Goal: Task Accomplishment & Management: Complete application form

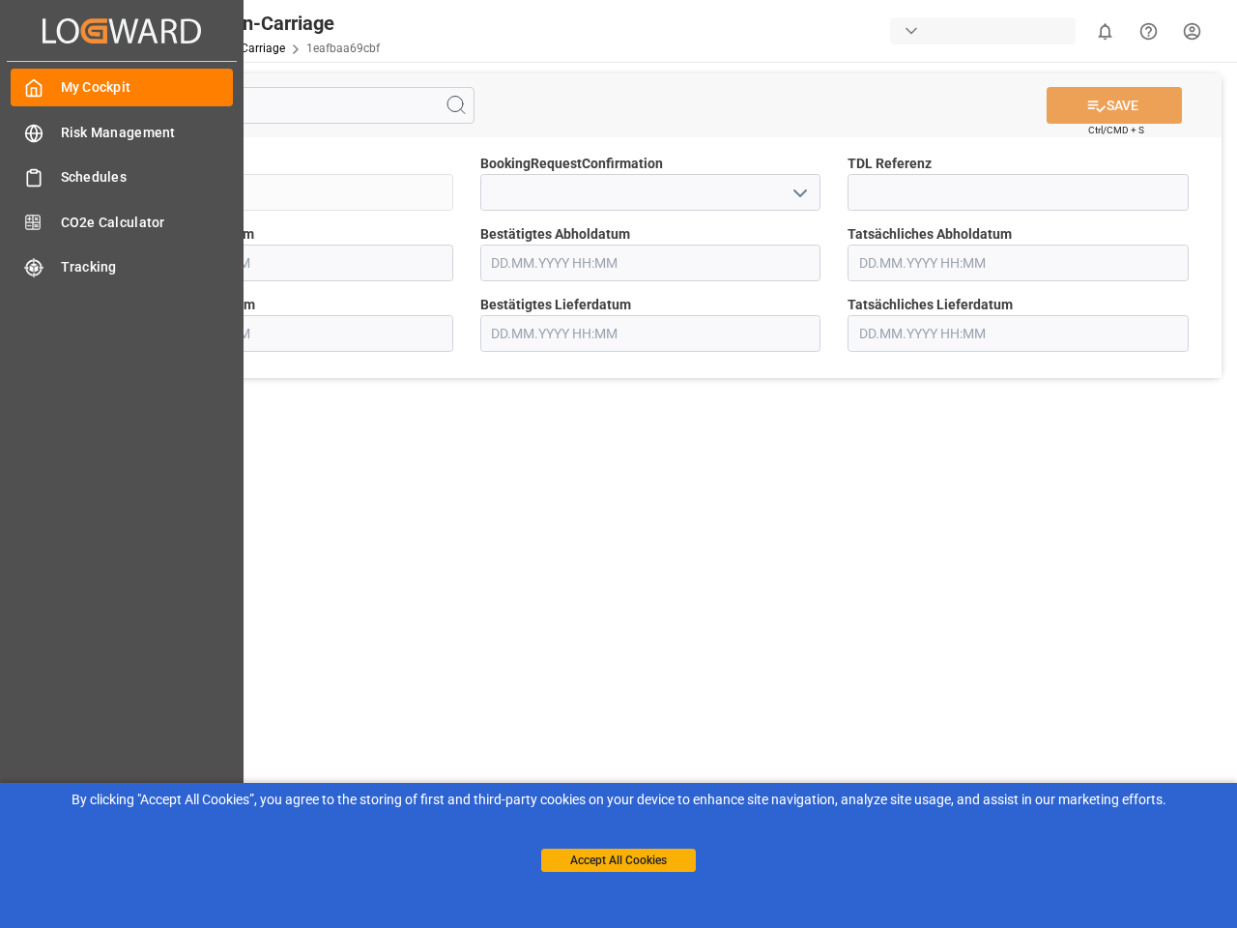
type input "[DATE] 00:00"
click at [618, 464] on main "SAVE Ctrl/CMD + S Sendung QKA25-009932 BookingRequestConfirmation TDL Referenz …" at bounding box center [650, 489] width 1165 height 855
click at [122, 30] on div "Created by potrace 1.15, written by [PERSON_NAME] [DATE]-[DATE] Created by potr…" at bounding box center [122, 30] width 230 height 61
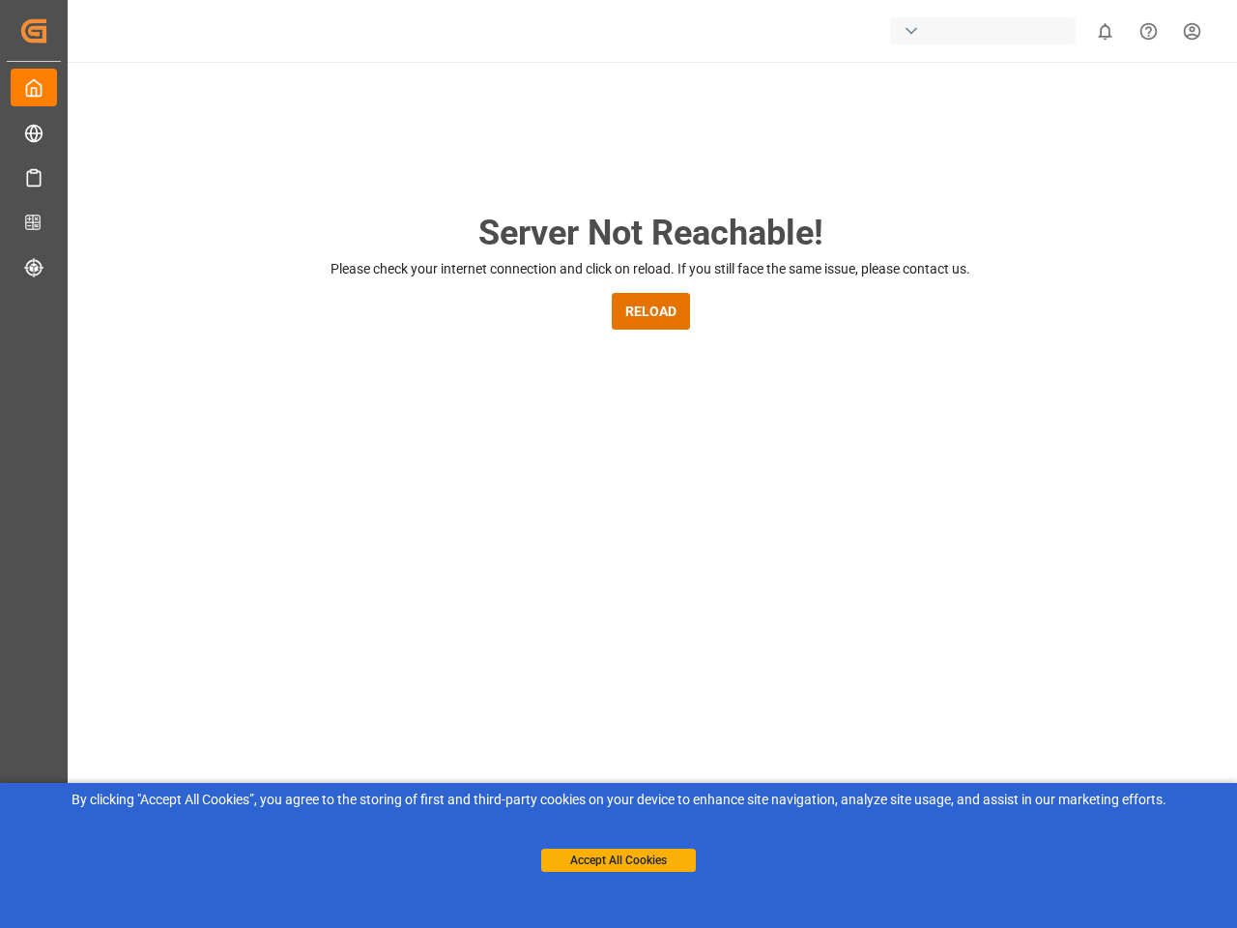
click at [986, 31] on div "button" at bounding box center [983, 30] width 186 height 27
click at [1104, 31] on html "Created by potrace 1.15, written by [PERSON_NAME] [DATE]-[DATE] Created by potr…" at bounding box center [618, 464] width 1237 height 928
click at [1148, 31] on icon "Help Center" at bounding box center [1148, 31] width 20 height 20
click at [456, 105] on div "Server Not Reachable! Please check your internet connection and click on reload…" at bounding box center [650, 740] width 1173 height 1356
click at [1114, 105] on div "Server Not Reachable! Please check your internet connection and click on reload…" at bounding box center [650, 740] width 1173 height 1356
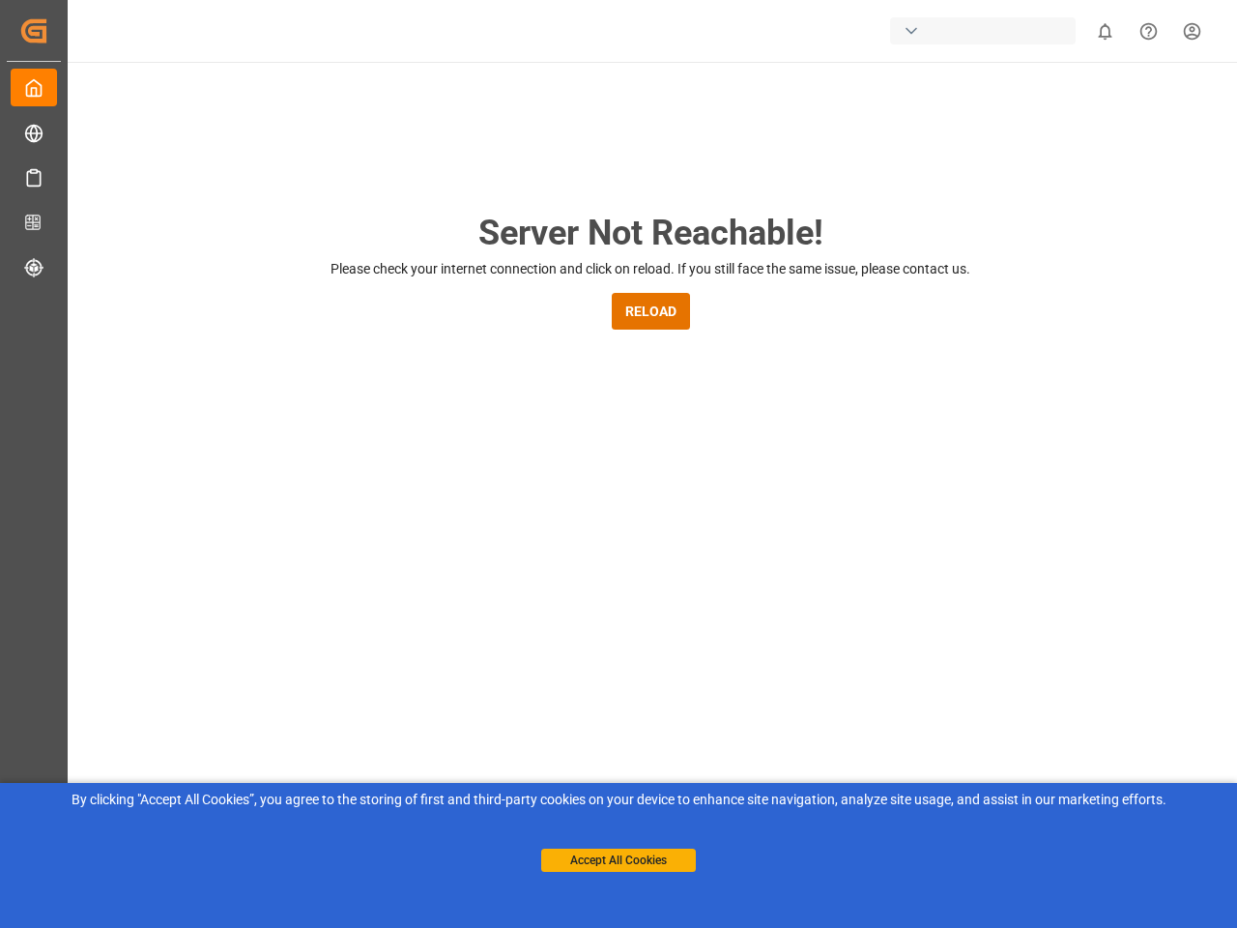
click at [799, 192] on div "Server Not Reachable! Please check your internet connection and click on reload…" at bounding box center [650, 740] width 1173 height 1356
click at [618, 860] on button "Accept All Cookies" at bounding box center [618, 859] width 155 height 23
